Goal: Information Seeking & Learning: Learn about a topic

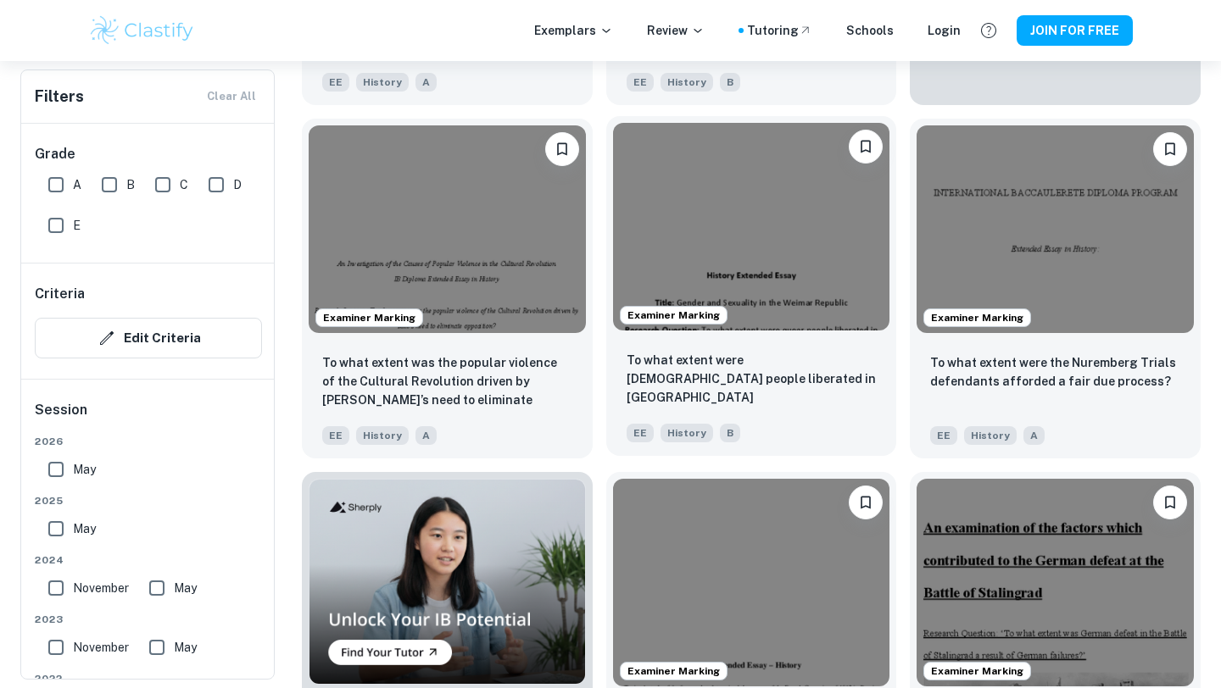
scroll to position [831, 0]
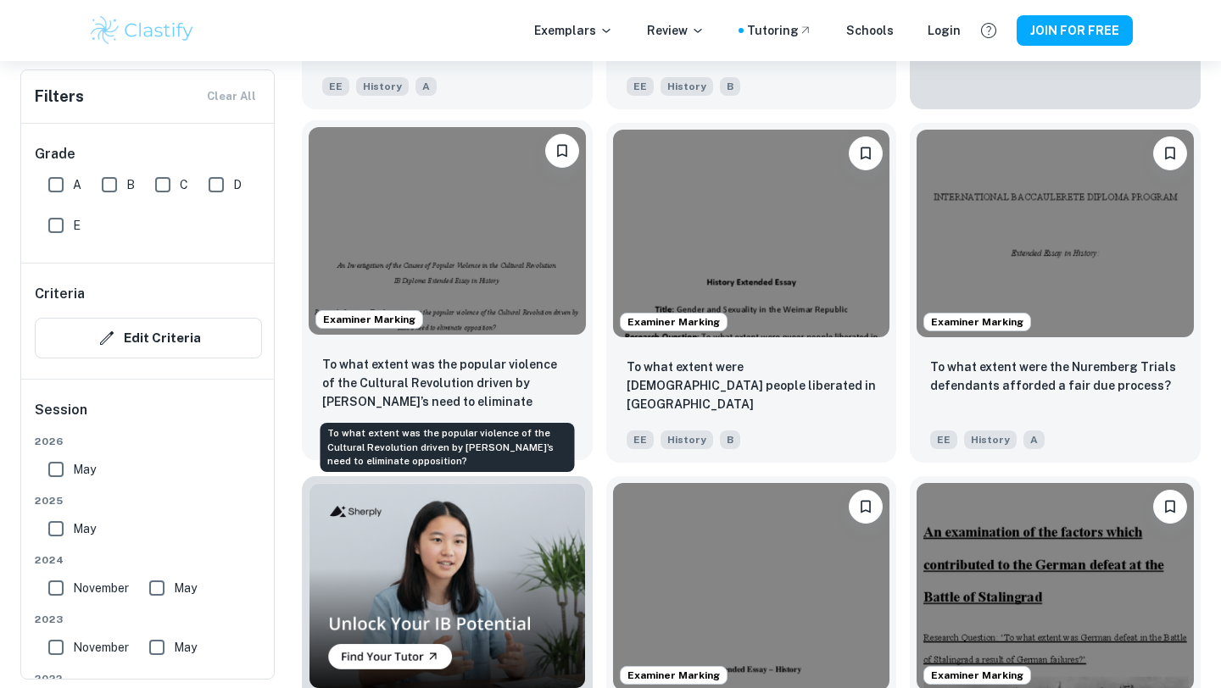
click at [501, 386] on p "To what extent was the popular violence of the Cultural Revolution driven by [P…" at bounding box center [447, 384] width 250 height 58
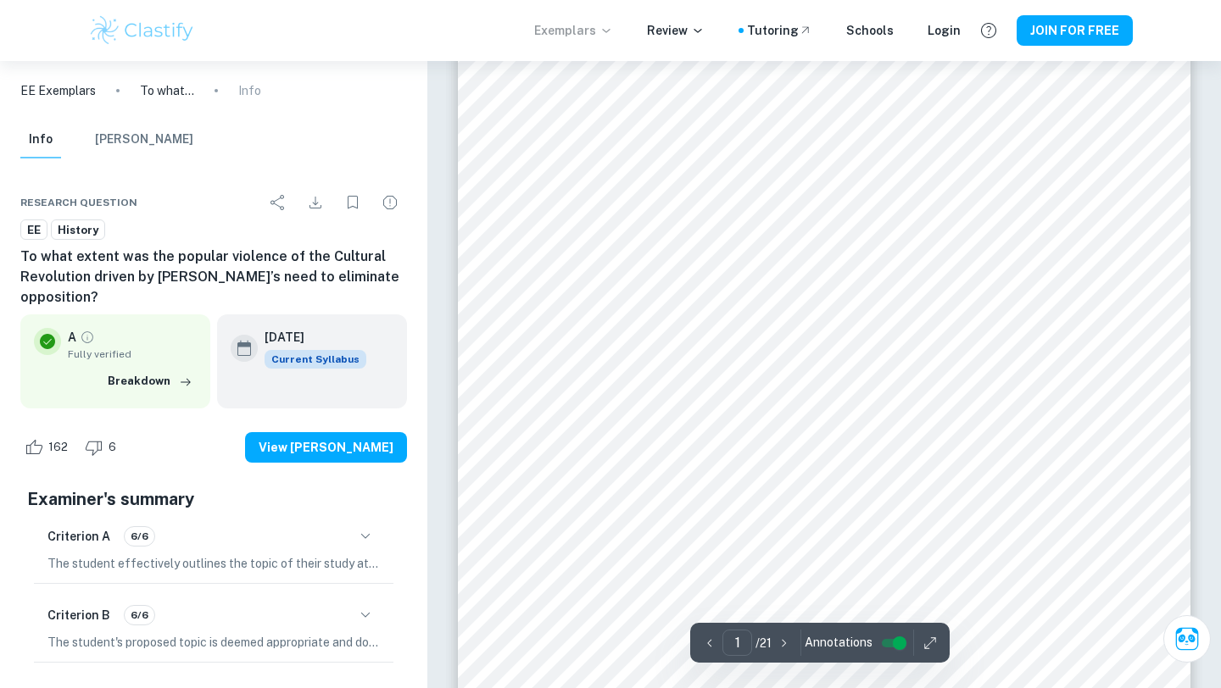
scroll to position [111, 0]
